Goal: Task Accomplishment & Management: Manage account settings

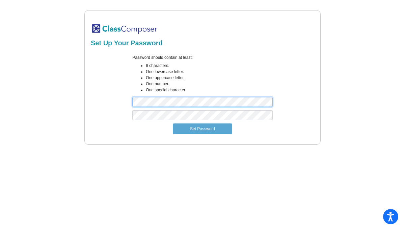
click at [75, 97] on div "Set Up Your Password Password should contain at least: 8 characters. One lowerc…" at bounding box center [202, 77] width 389 height 134
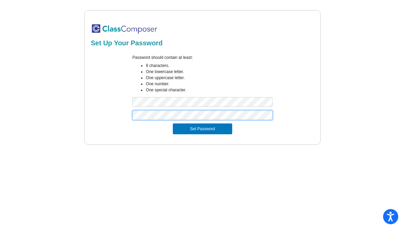
click at [173, 123] on button "Set Password" at bounding box center [202, 128] width 59 height 11
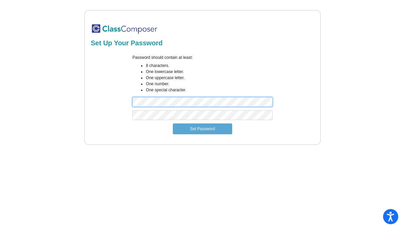
click at [64, 103] on div "Set Up Your Password Password should contain at least: 8 characters. One lowerc…" at bounding box center [202, 77] width 389 height 134
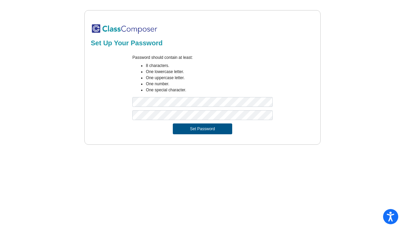
click at [196, 132] on button "Set Password" at bounding box center [202, 128] width 59 height 11
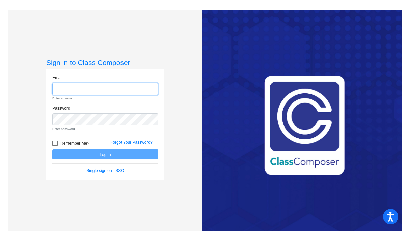
click at [77, 90] on input "email" at bounding box center [105, 89] width 106 height 13
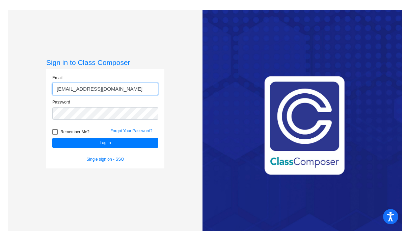
type input "nnoce@lgusd.org"
click at [55, 131] on div at bounding box center [54, 131] width 5 height 5
click at [55, 134] on input "Remember Me?" at bounding box center [55, 134] width 0 height 0
checkbox input "true"
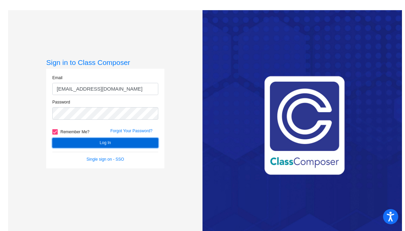
click at [78, 141] on button "Log In" at bounding box center [105, 143] width 106 height 10
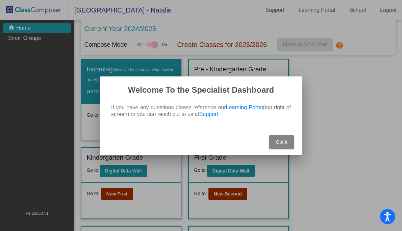
click at [288, 141] on button "Got It" at bounding box center [281, 142] width 25 height 14
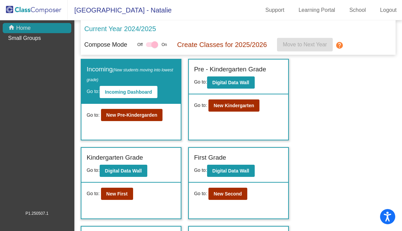
click at [32, 29] on div "home Home" at bounding box center [37, 28] width 69 height 10
click at [157, 45] on div at bounding box center [154, 44] width 7 height 7
click at [143, 47] on span "Off" at bounding box center [139, 45] width 5 height 6
click at [143, 45] on span "Off" at bounding box center [139, 45] width 5 height 6
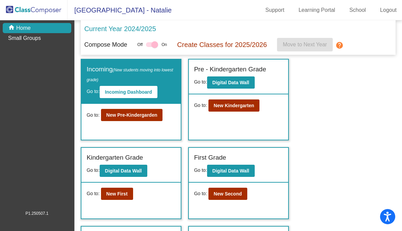
click at [167, 46] on span "On" at bounding box center [163, 45] width 5 height 6
click at [132, 91] on b "Incoming Dashboard" at bounding box center [128, 91] width 47 height 5
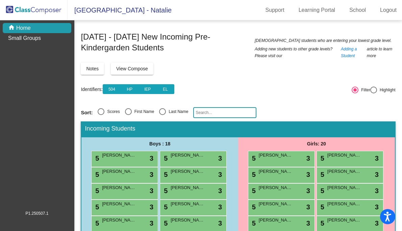
scroll to position [0, 0]
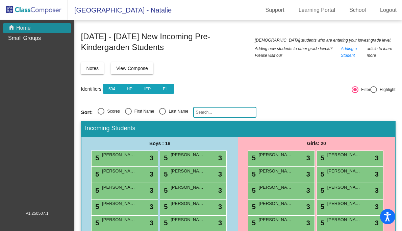
click at [40, 25] on div "home Home" at bounding box center [37, 28] width 69 height 10
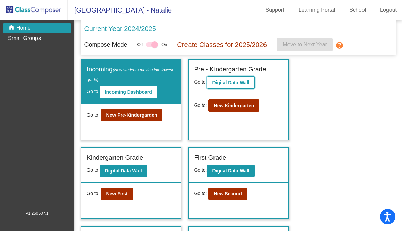
click at [238, 85] on b "Digital Data Wall" at bounding box center [231, 82] width 37 height 5
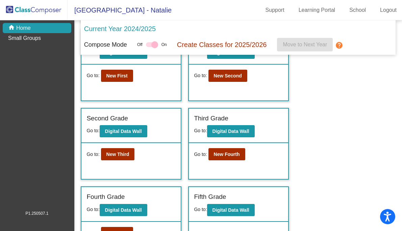
scroll to position [145, 0]
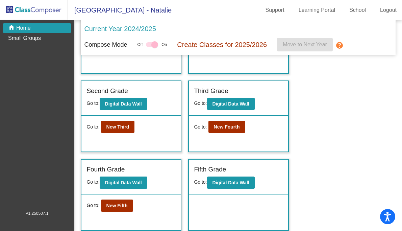
click at [42, 10] on img at bounding box center [34, 10] width 68 height 20
click at [24, 9] on img at bounding box center [34, 10] width 68 height 20
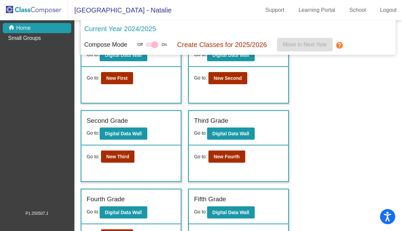
scroll to position [127, 0]
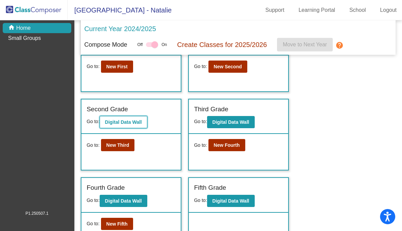
click at [122, 123] on b "Digital Data Wall" at bounding box center [123, 121] width 37 height 5
